Goal: Book appointment/travel/reservation

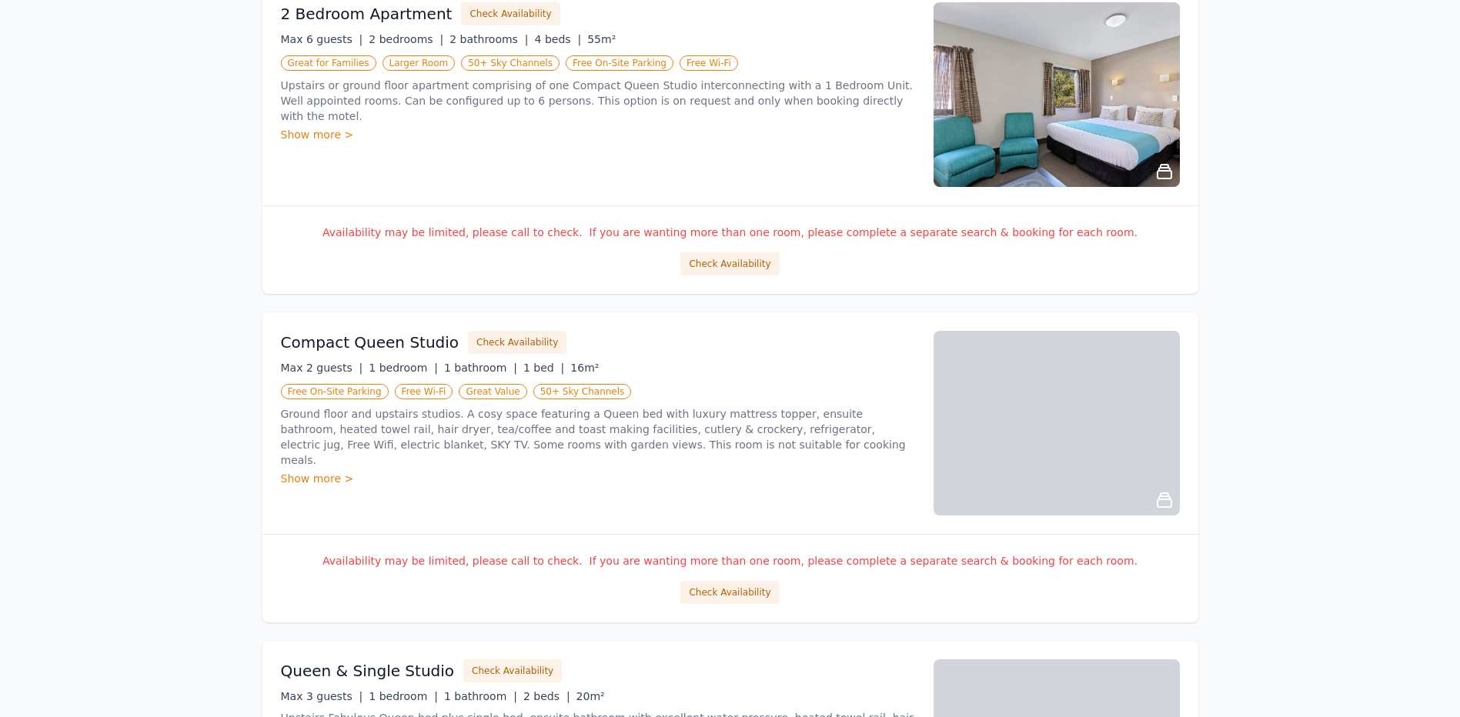
scroll to position [693, 0]
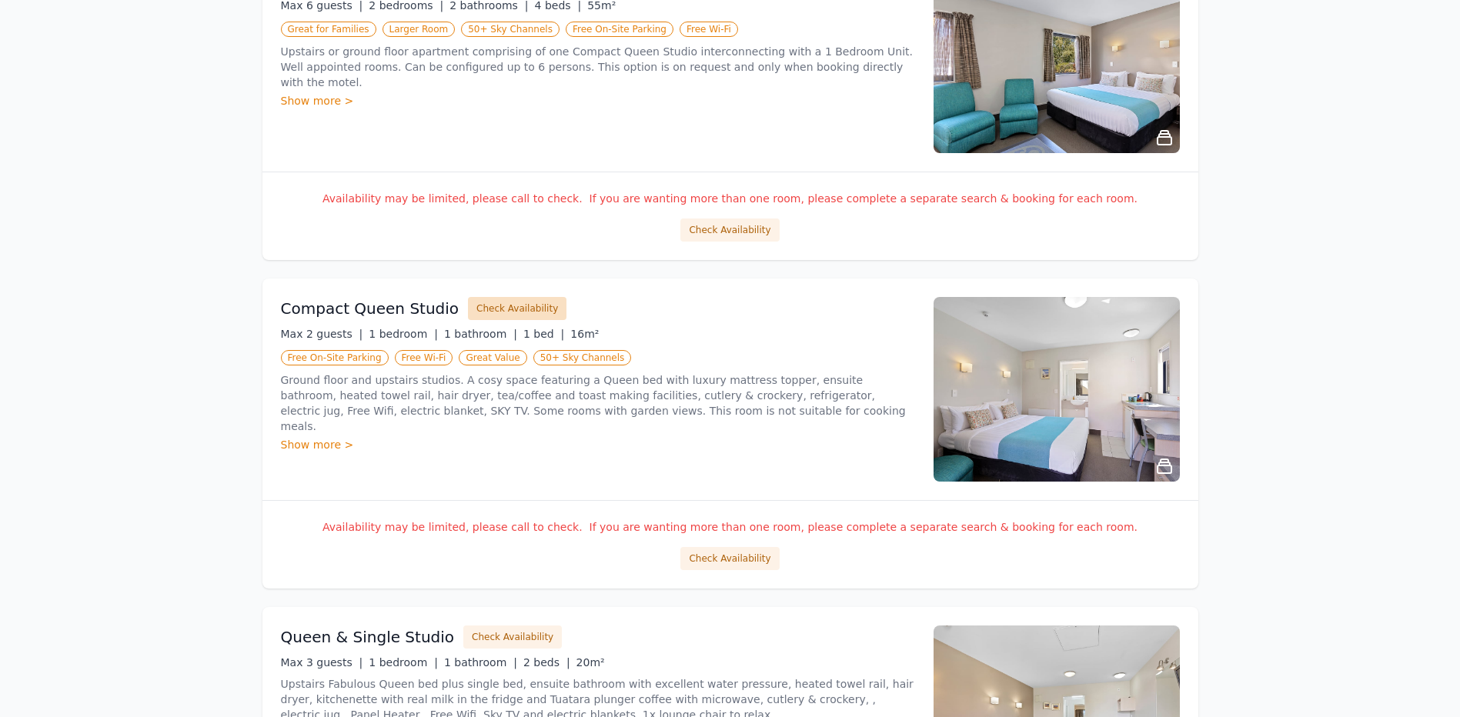
click at [500, 311] on button "Check Availability" at bounding box center [517, 308] width 99 height 23
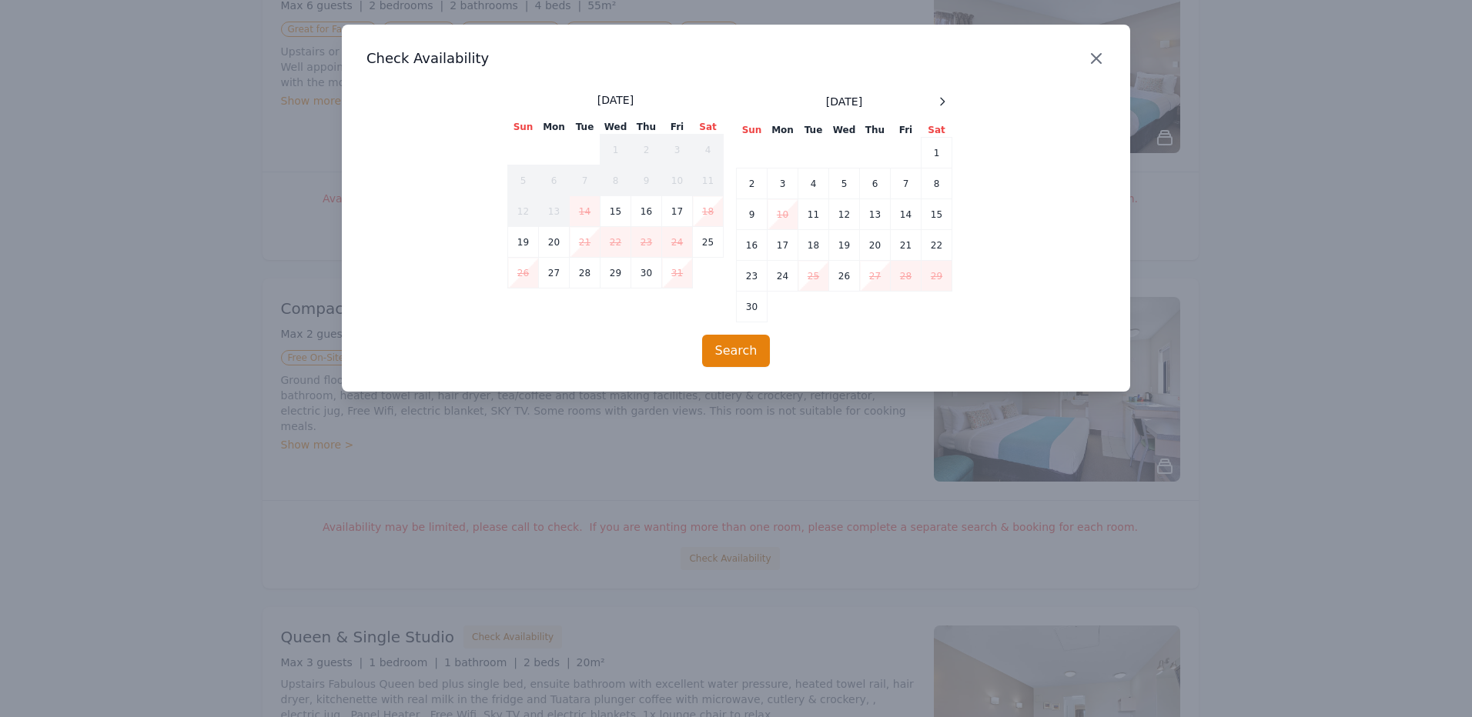
click at [1095, 59] on icon "button" at bounding box center [1096, 58] width 9 height 9
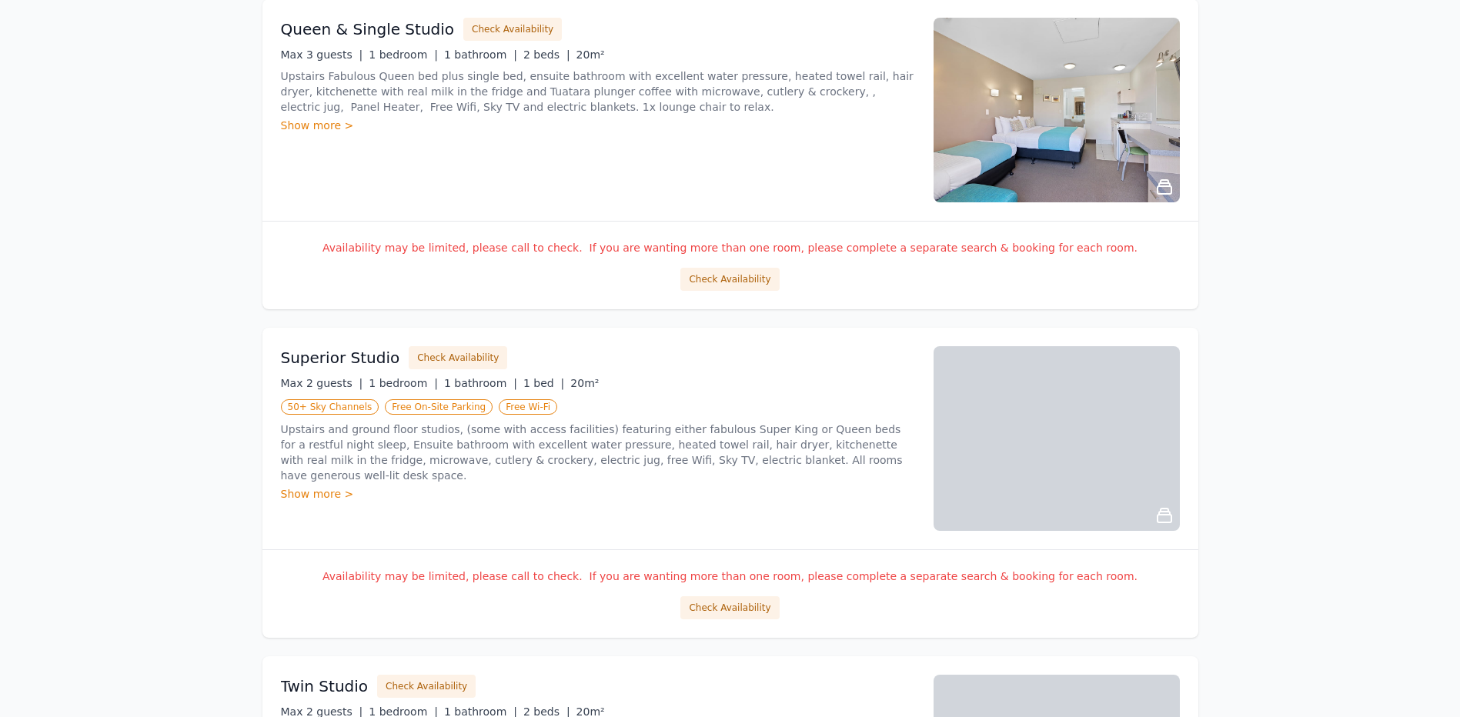
scroll to position [1309, 0]
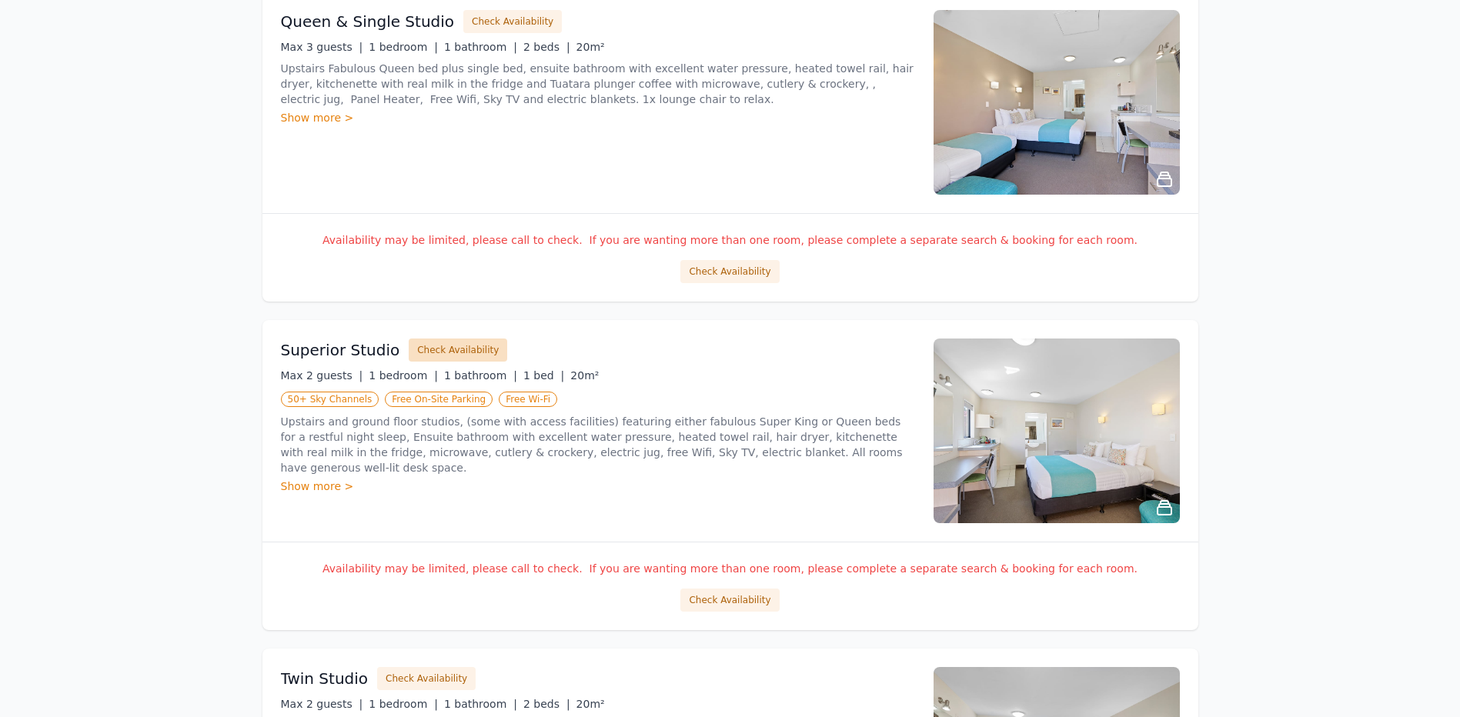
click at [436, 348] on button "Check Availability" at bounding box center [458, 350] width 99 height 23
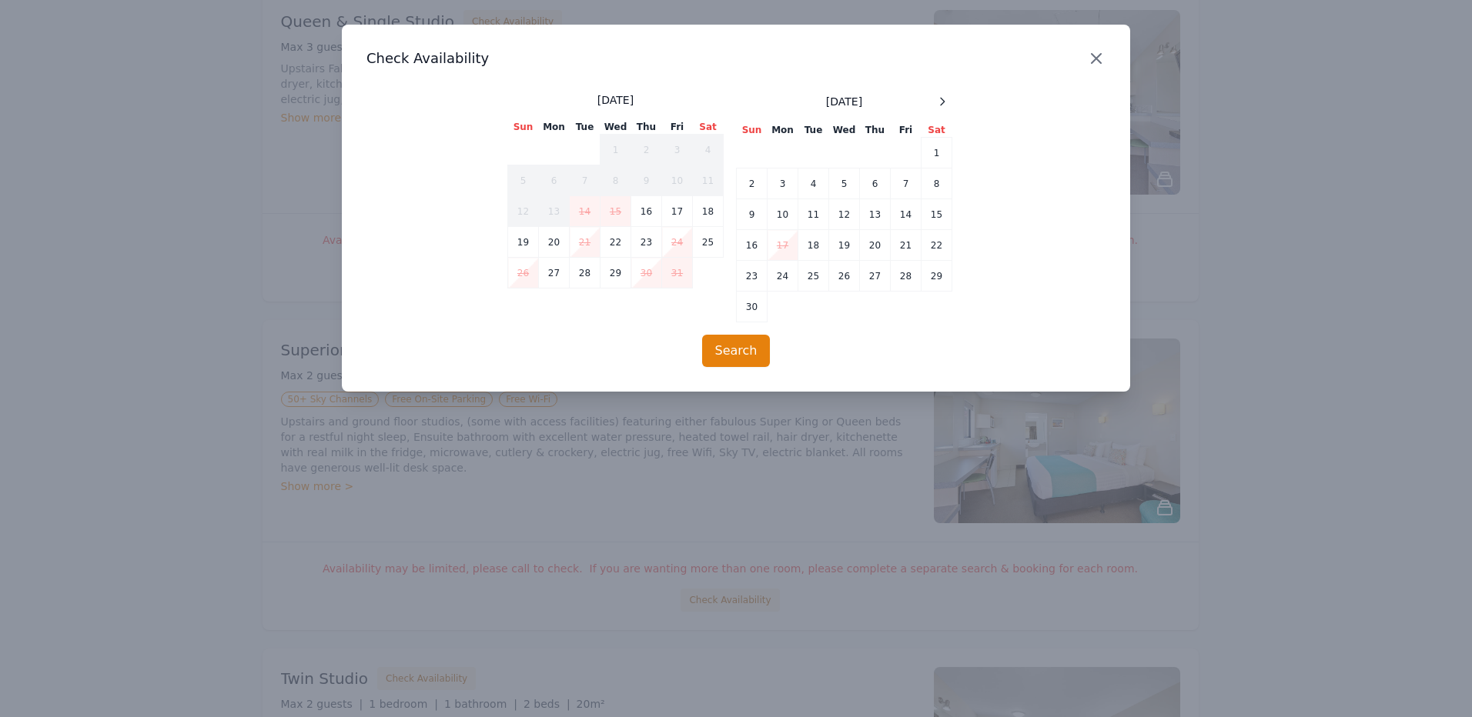
click at [1097, 59] on icon "button" at bounding box center [1096, 58] width 9 height 9
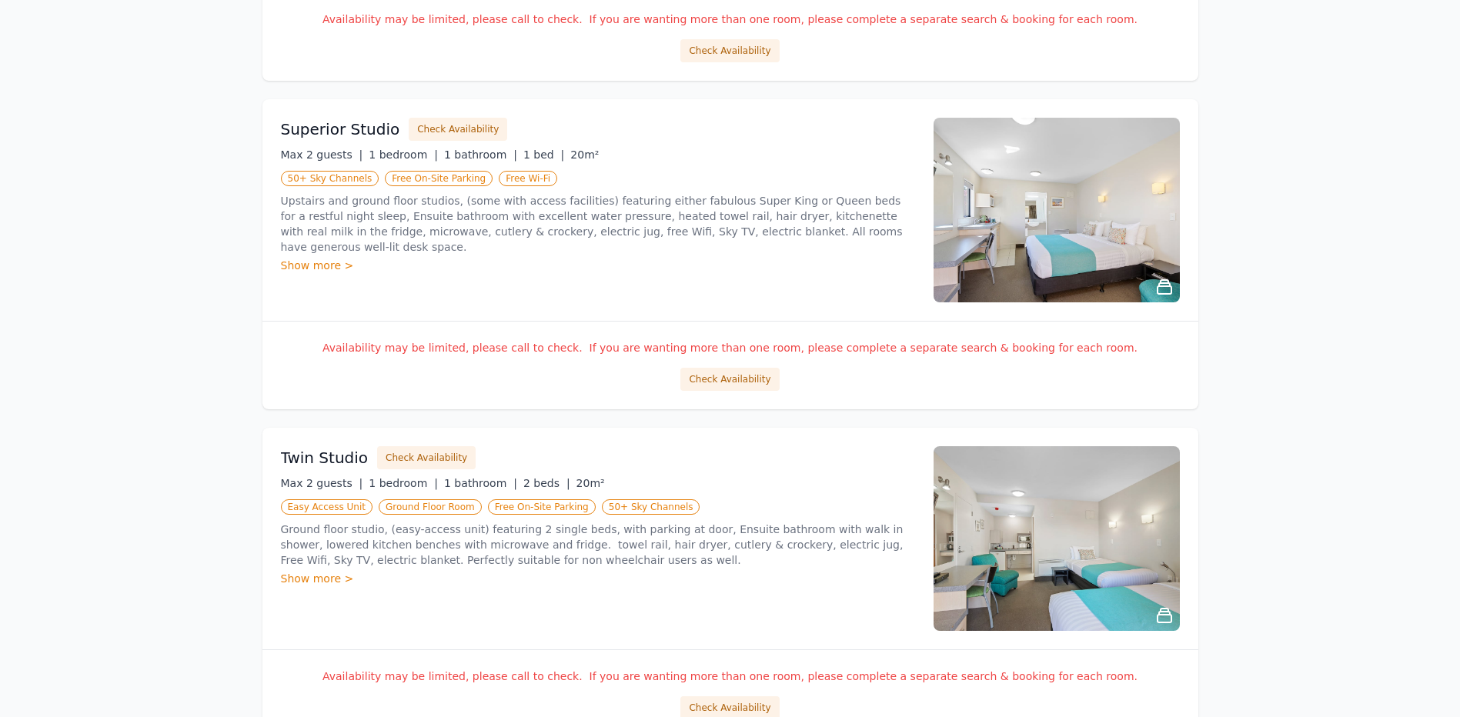
scroll to position [1540, 0]
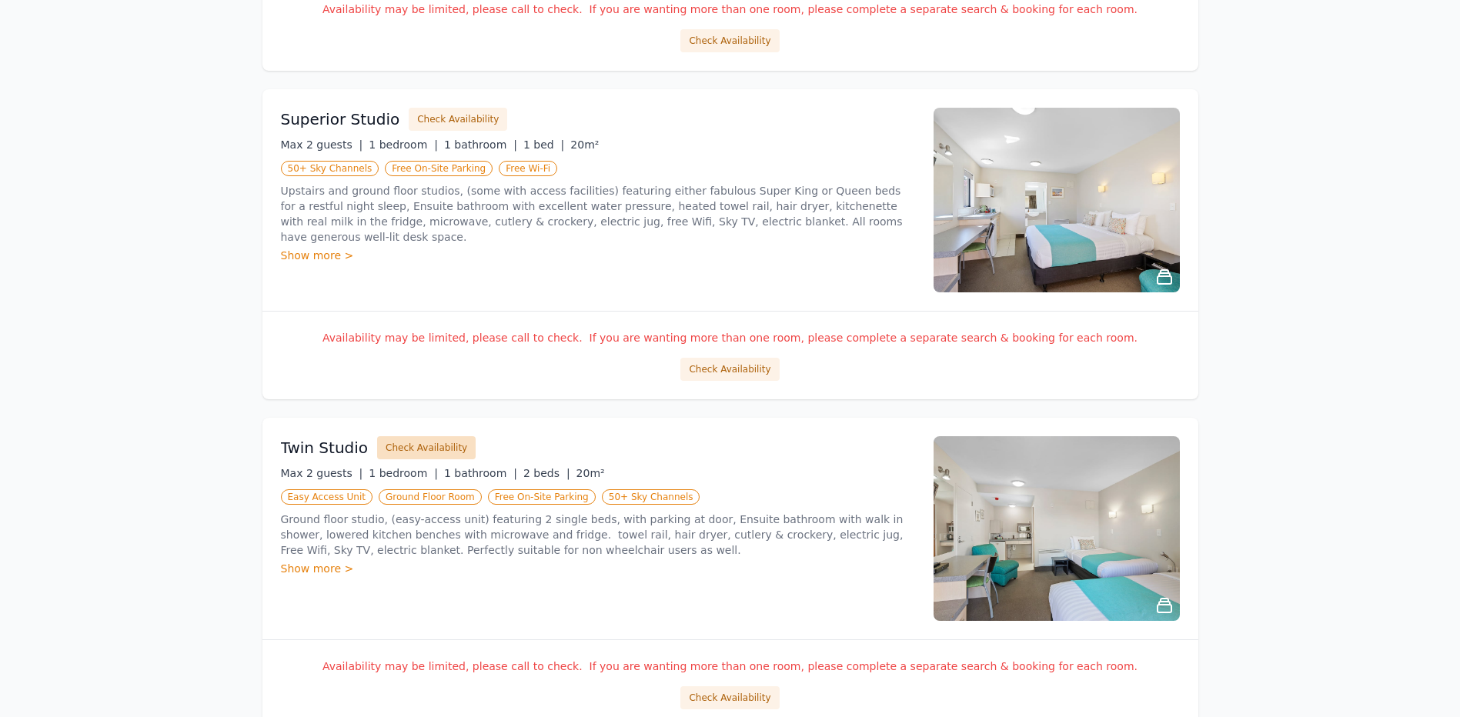
click at [429, 447] on button "Check Availability" at bounding box center [426, 447] width 99 height 23
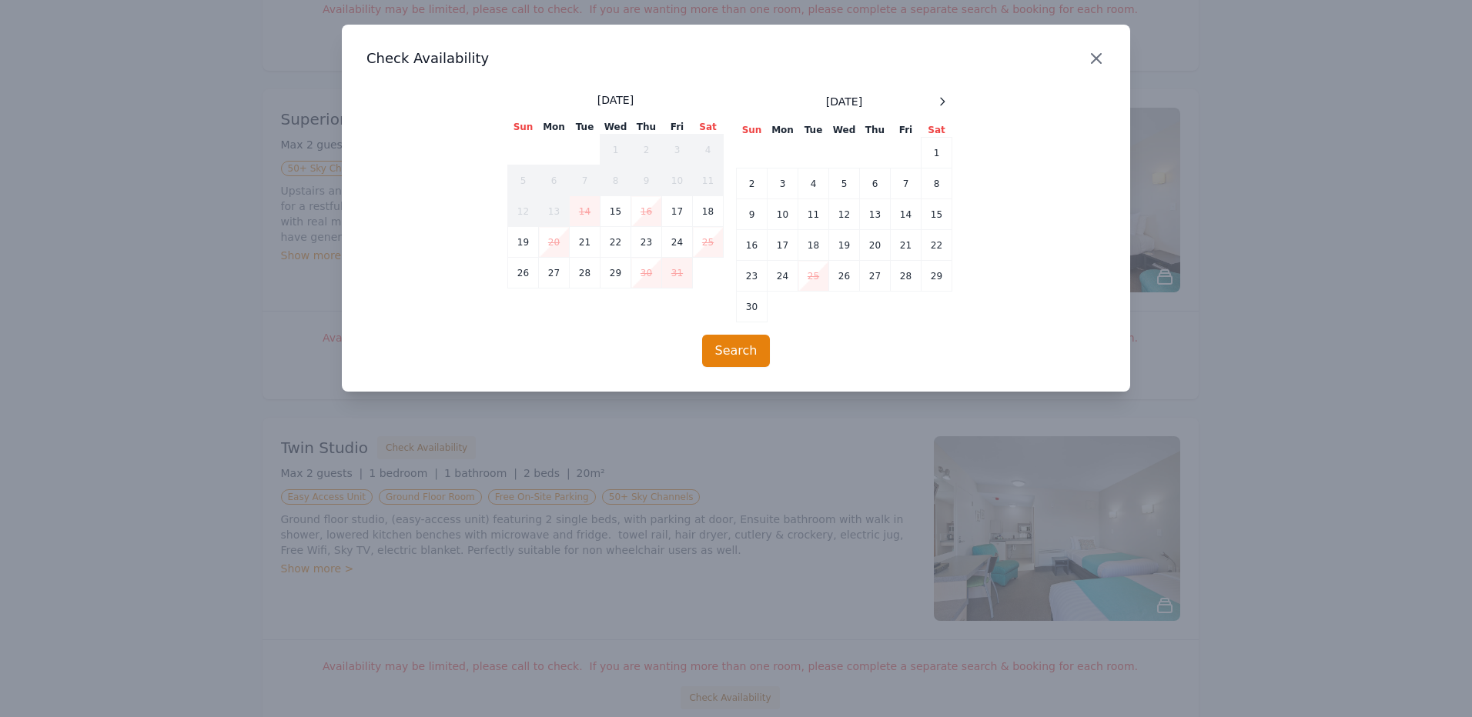
click at [1097, 59] on icon "button" at bounding box center [1096, 58] width 9 height 9
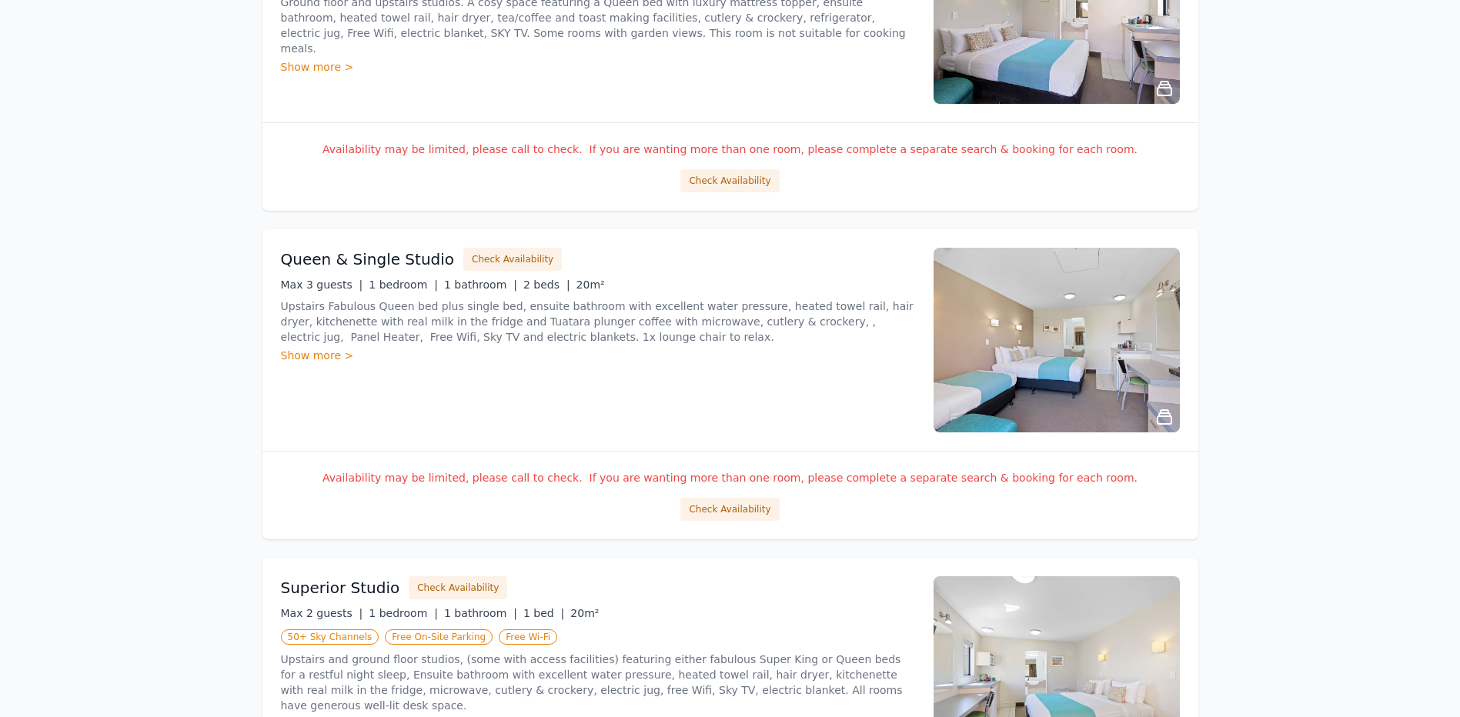
scroll to position [1070, 0]
click at [490, 263] on button "Check Availability" at bounding box center [512, 260] width 99 height 23
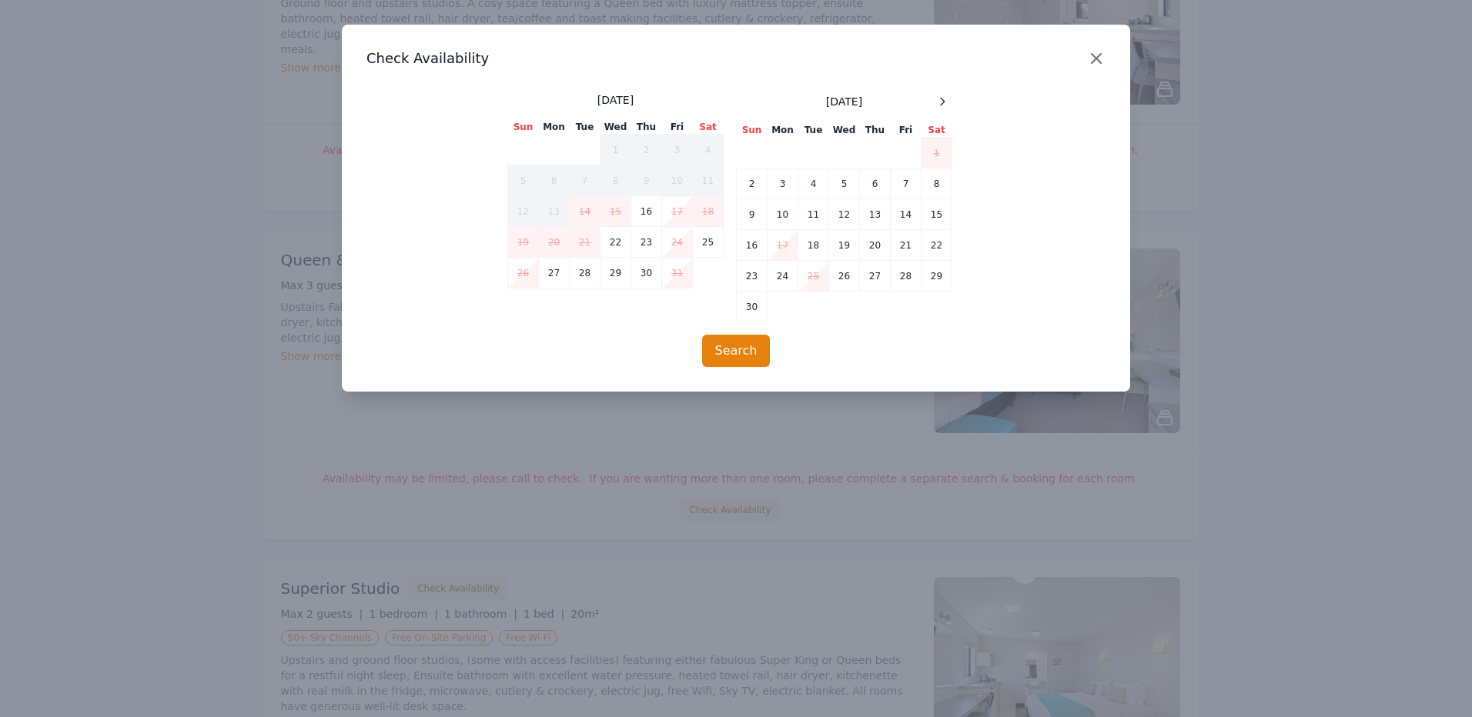
click at [1096, 60] on icon "button" at bounding box center [1096, 58] width 18 height 18
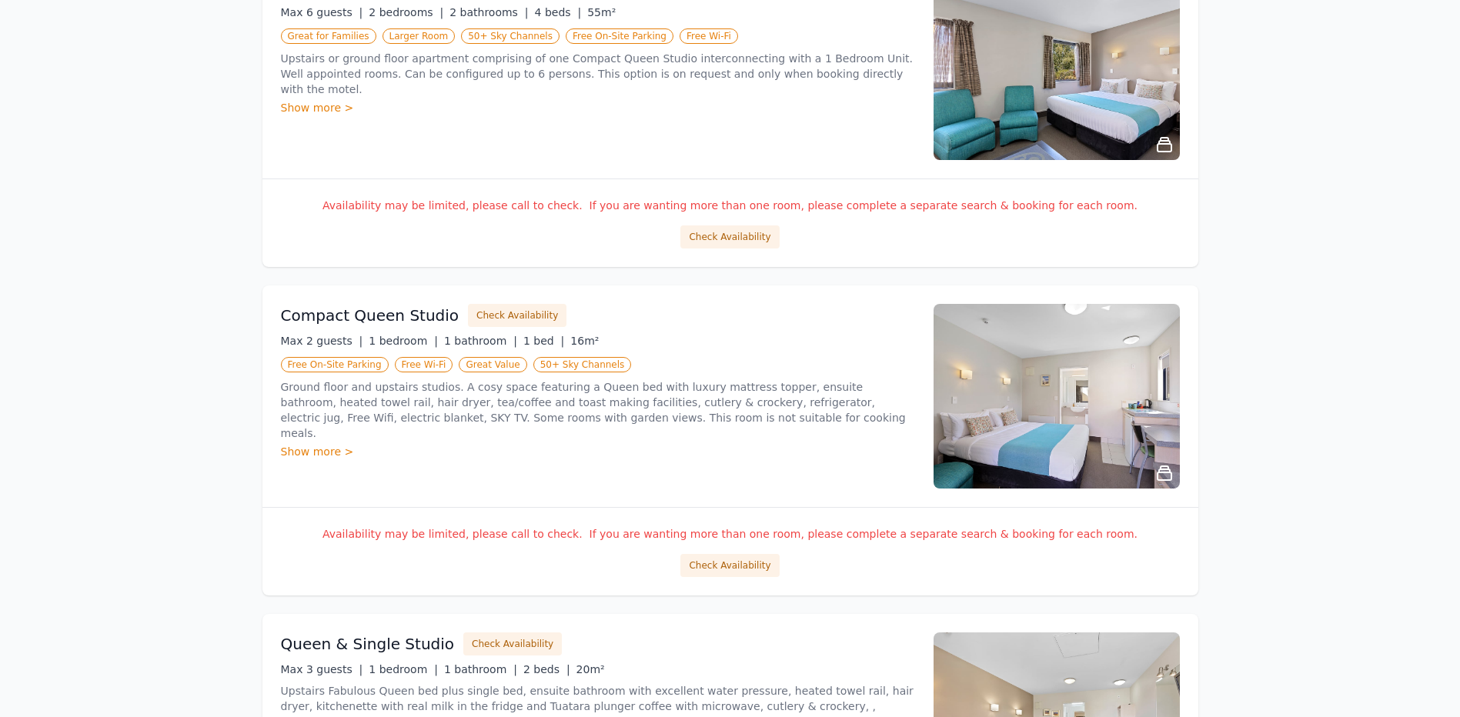
scroll to position [685, 0]
click at [496, 316] on button "Check Availability" at bounding box center [517, 316] width 99 height 23
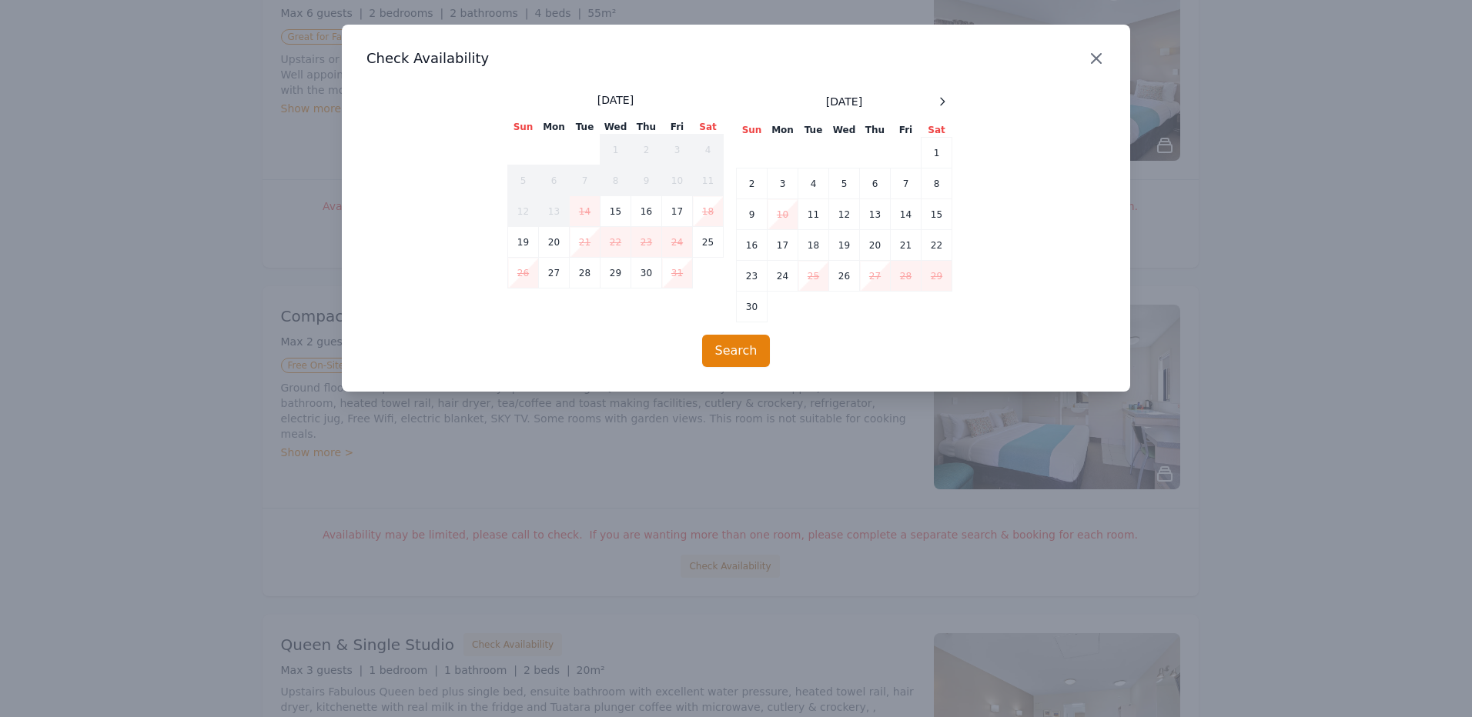
click at [1099, 61] on icon "button" at bounding box center [1096, 58] width 9 height 9
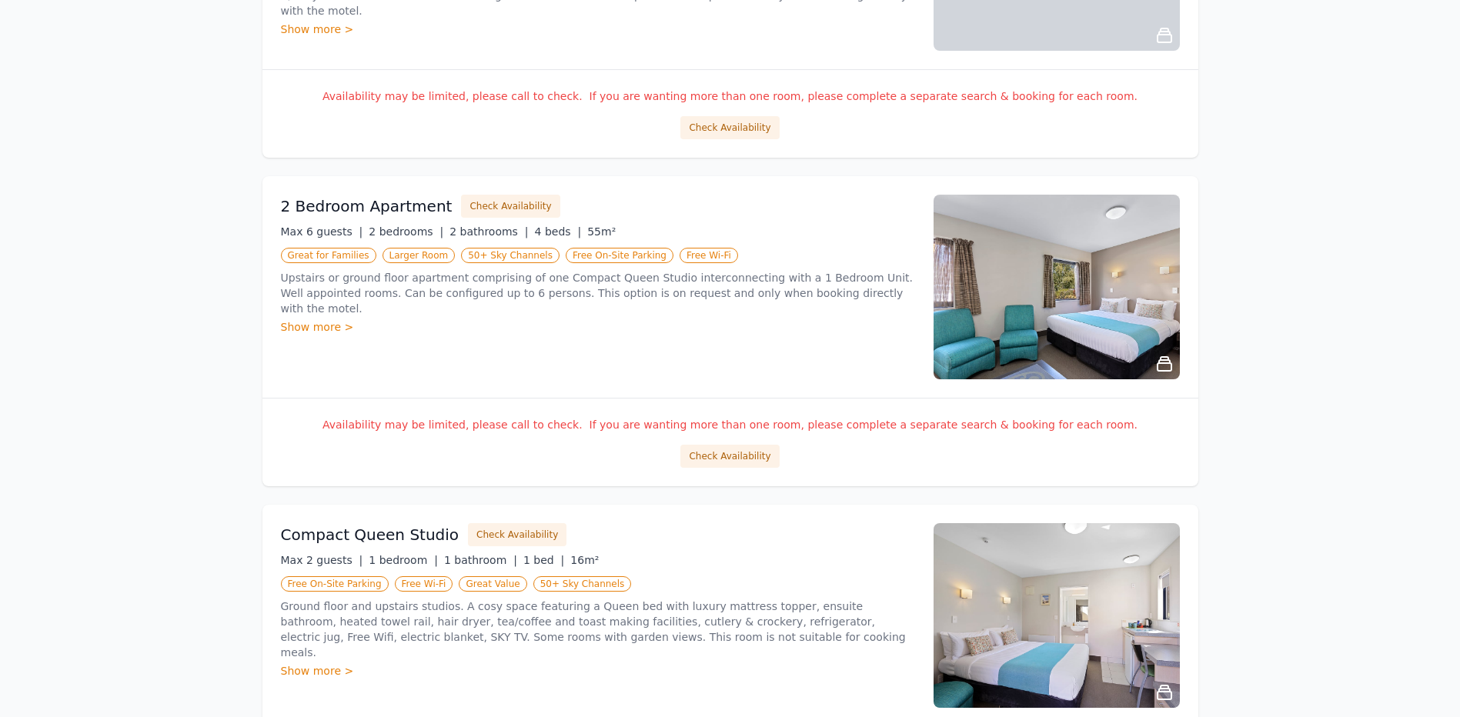
scroll to position [454, 0]
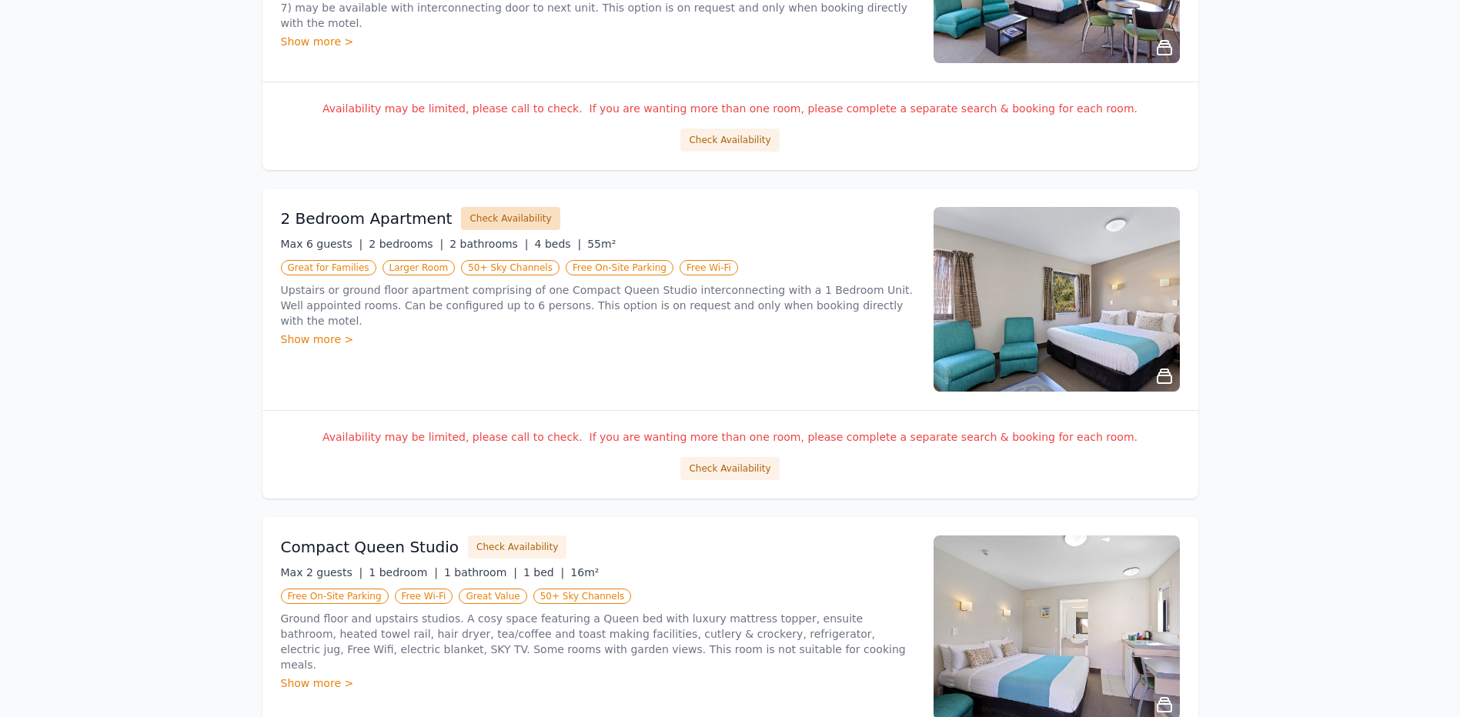
click at [501, 219] on button "Check Availability" at bounding box center [510, 218] width 99 height 23
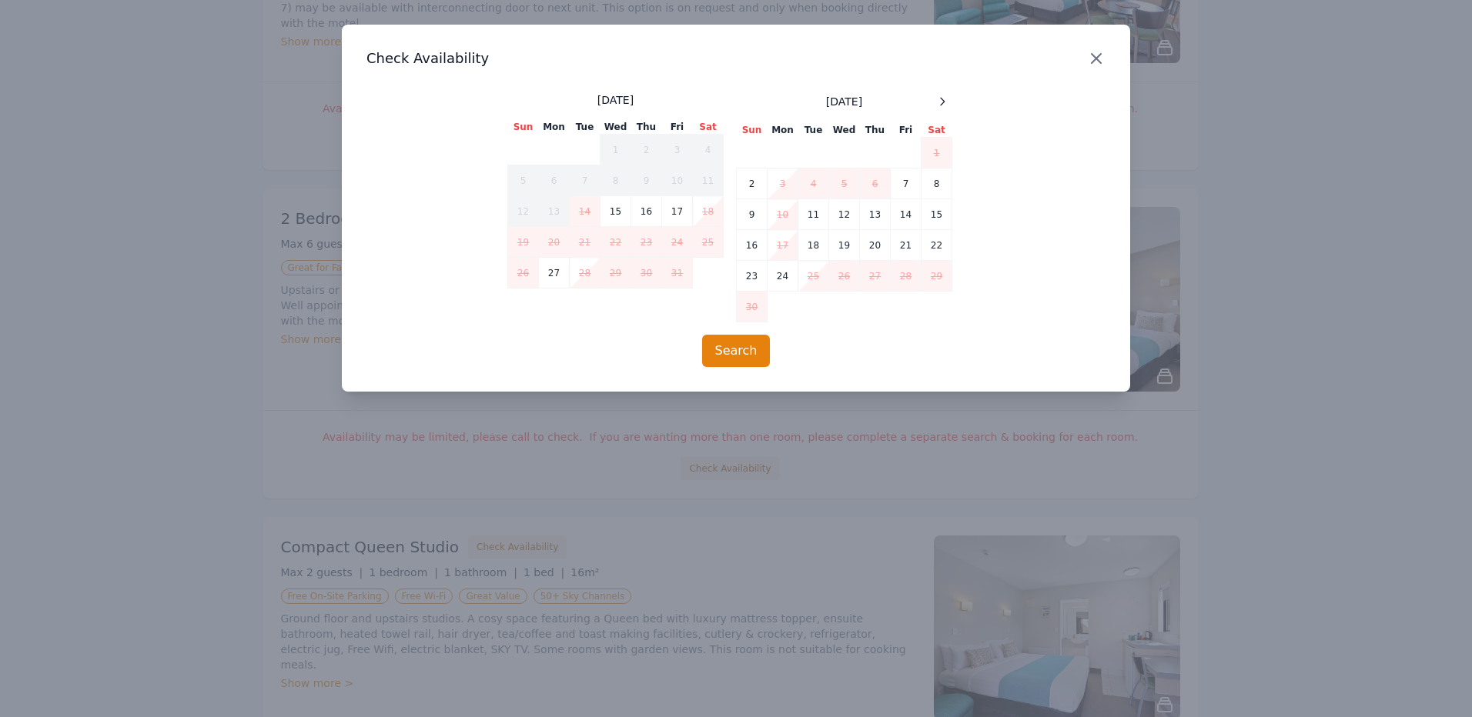
click at [1090, 59] on icon "button" at bounding box center [1096, 58] width 18 height 18
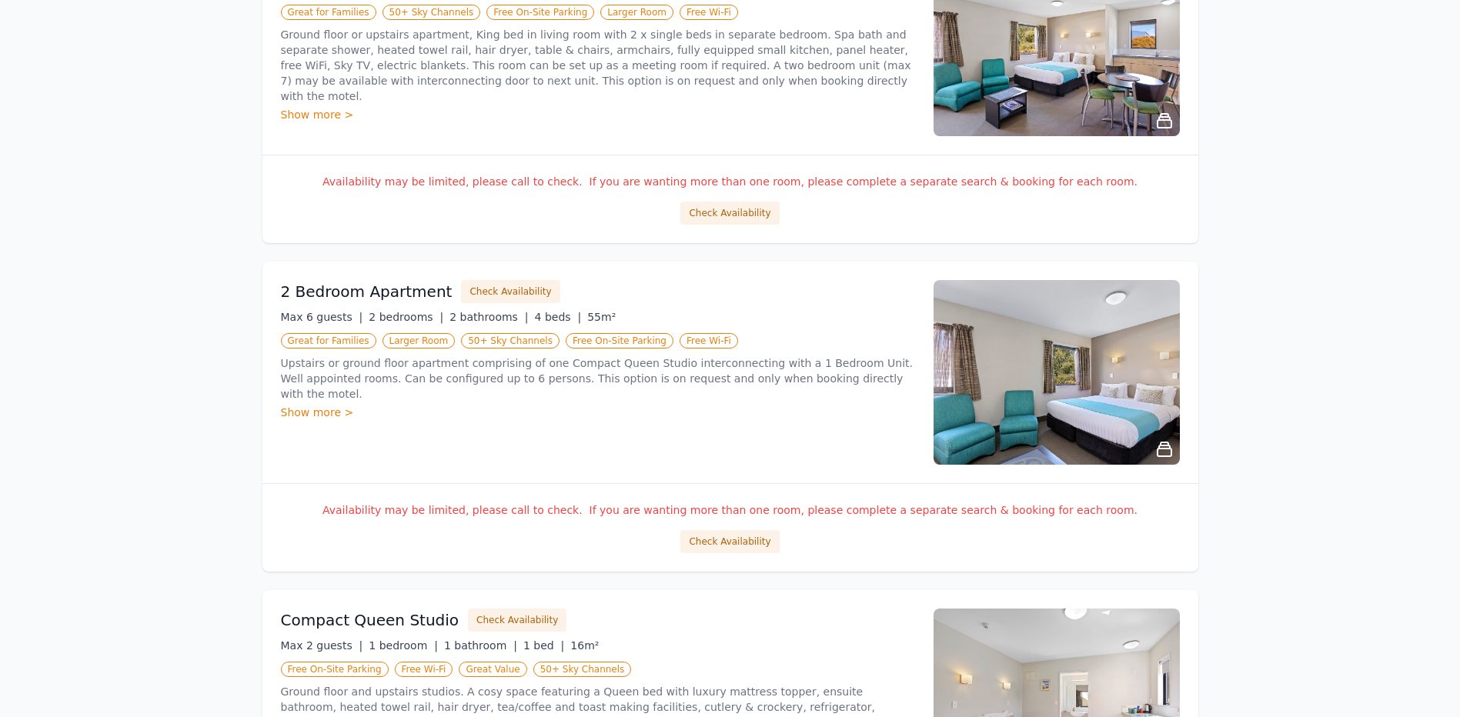
scroll to position [223, 0]
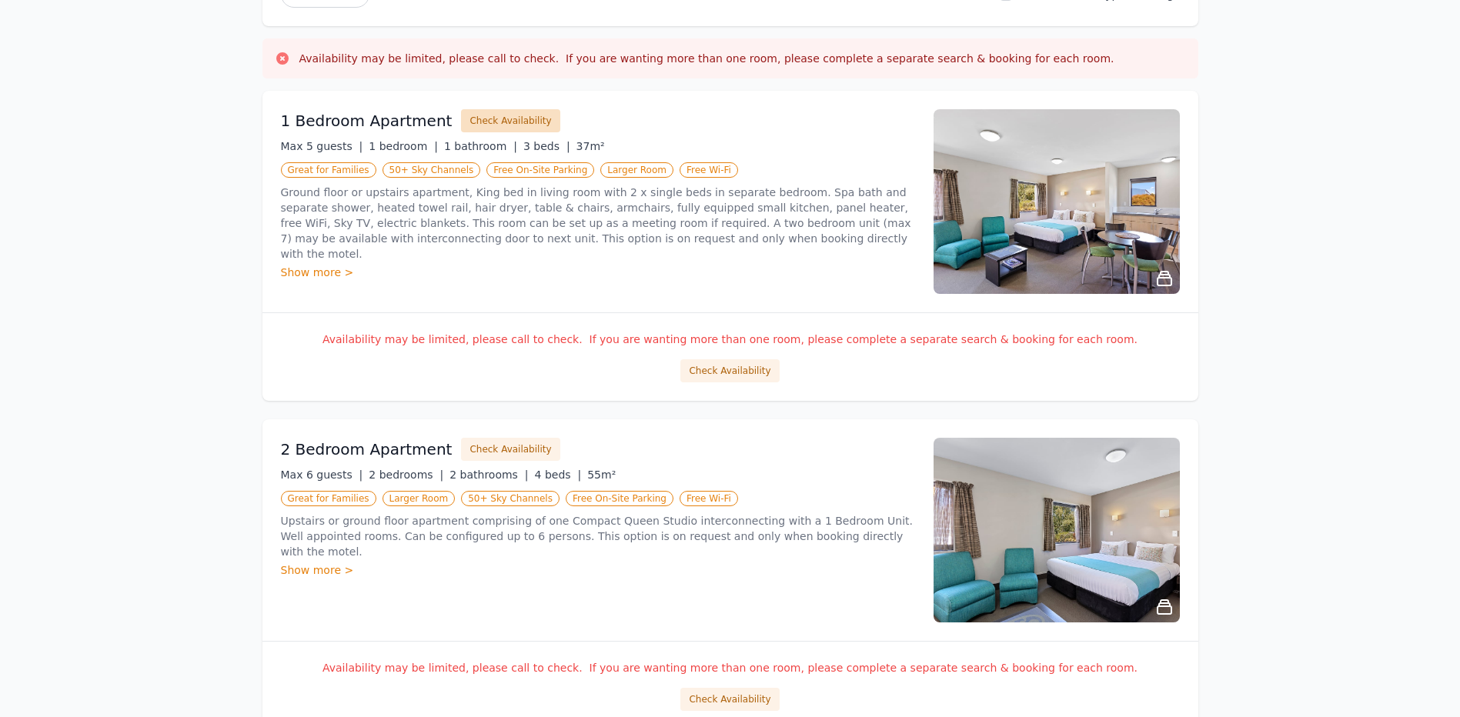
click at [490, 120] on button "Check Availability" at bounding box center [510, 120] width 99 height 23
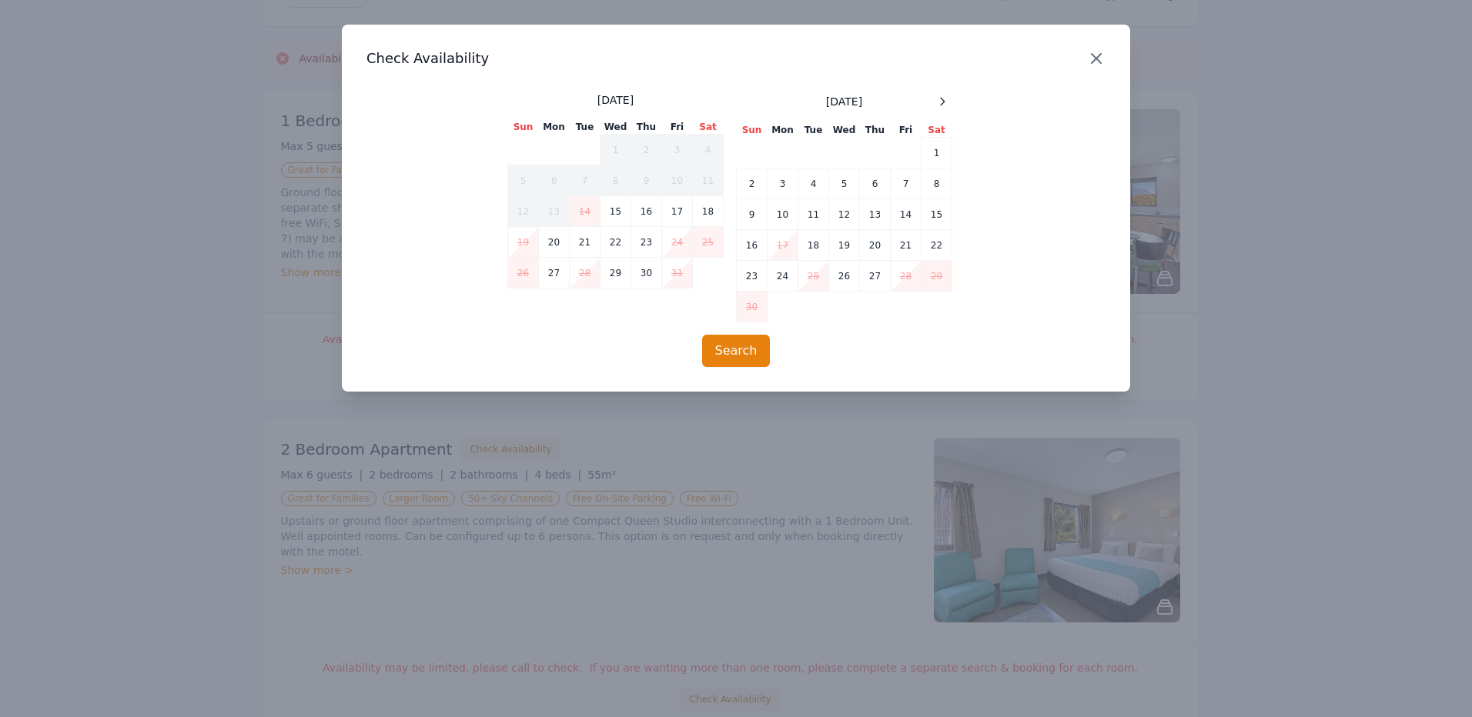
click at [1100, 62] on icon "button" at bounding box center [1096, 58] width 9 height 9
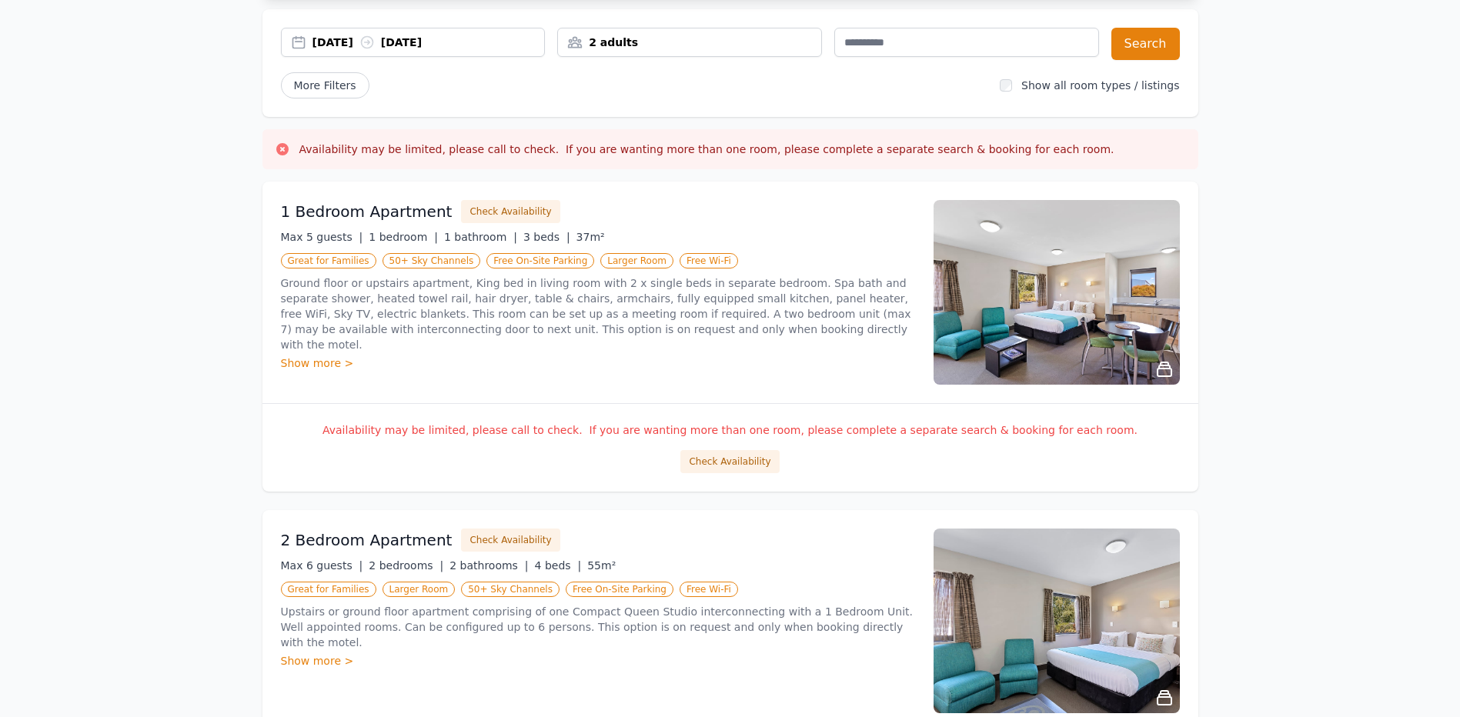
scroll to position [0, 0]
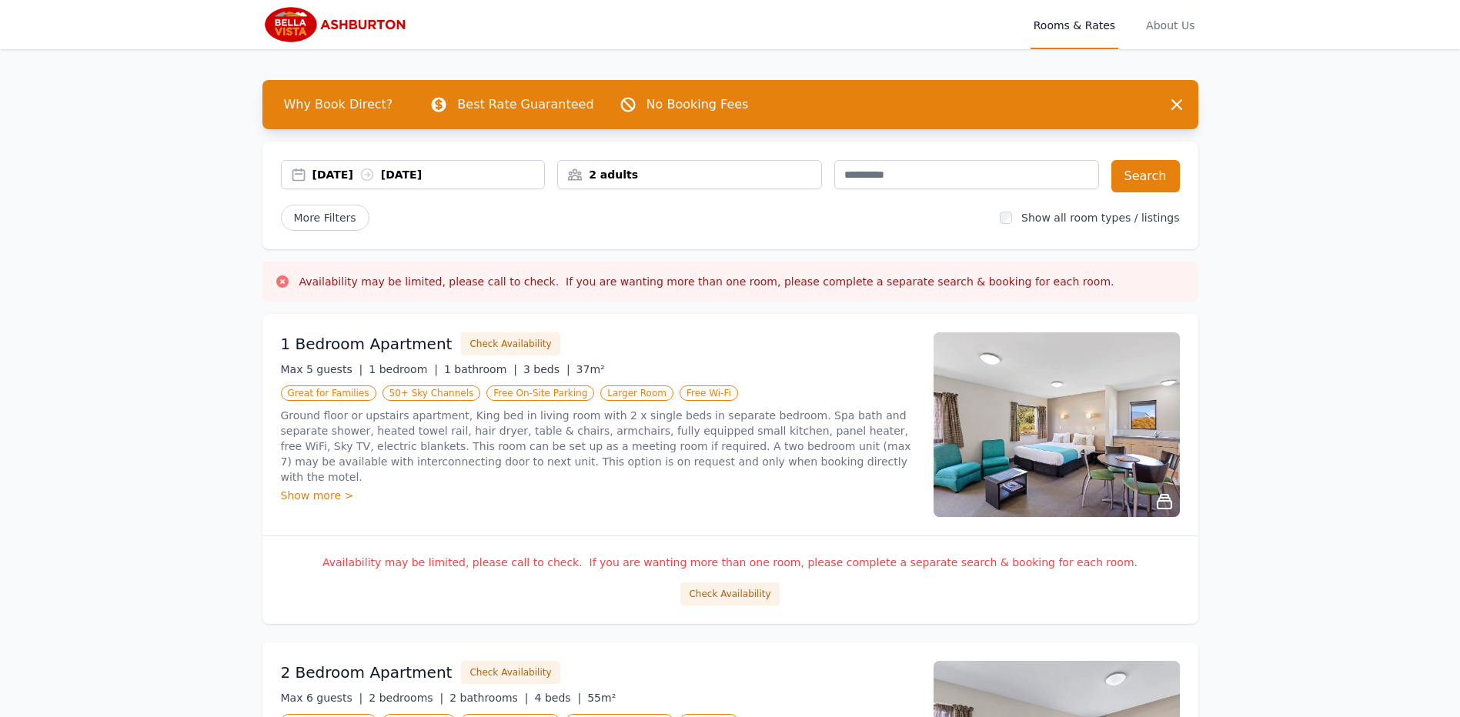
click at [333, 176] on div "[DATE] [DATE]" at bounding box center [429, 174] width 232 height 15
